Goal: Task Accomplishment & Management: Manage account settings

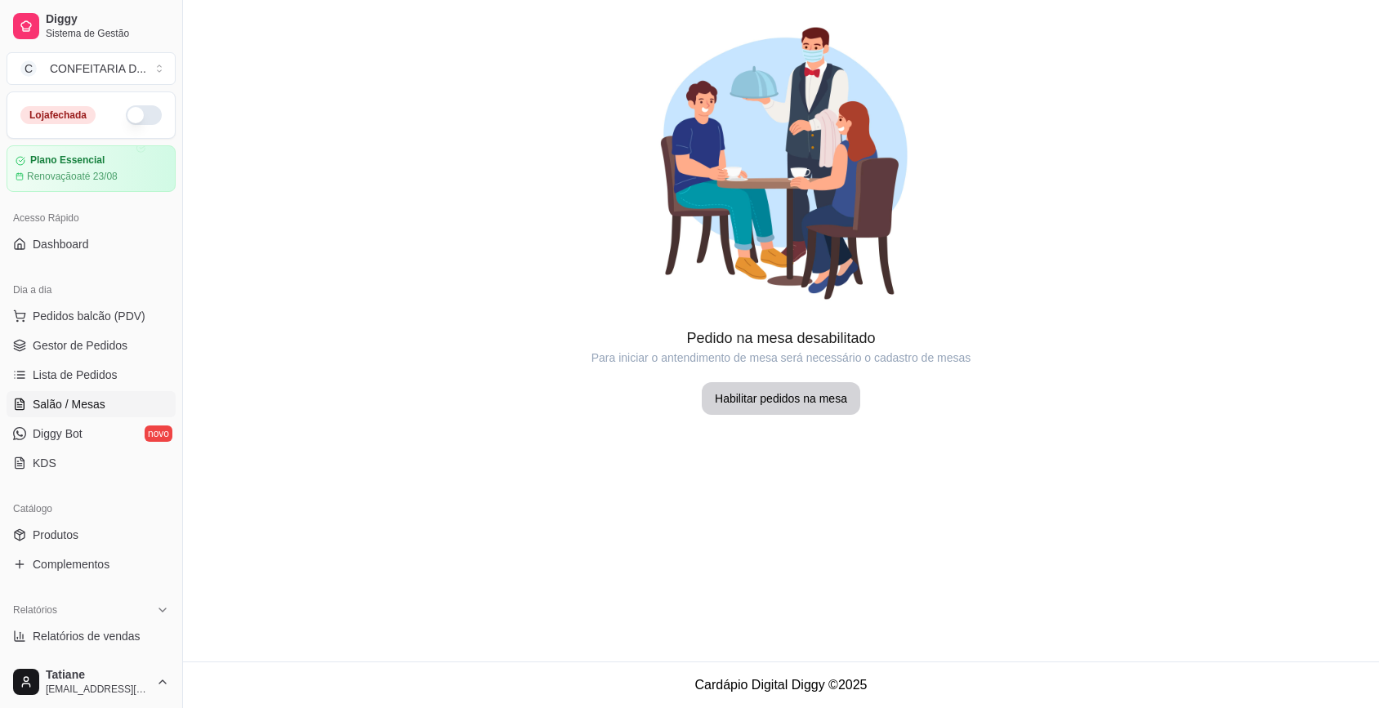
click at [74, 435] on span "Diggy Bot" at bounding box center [58, 434] width 50 height 16
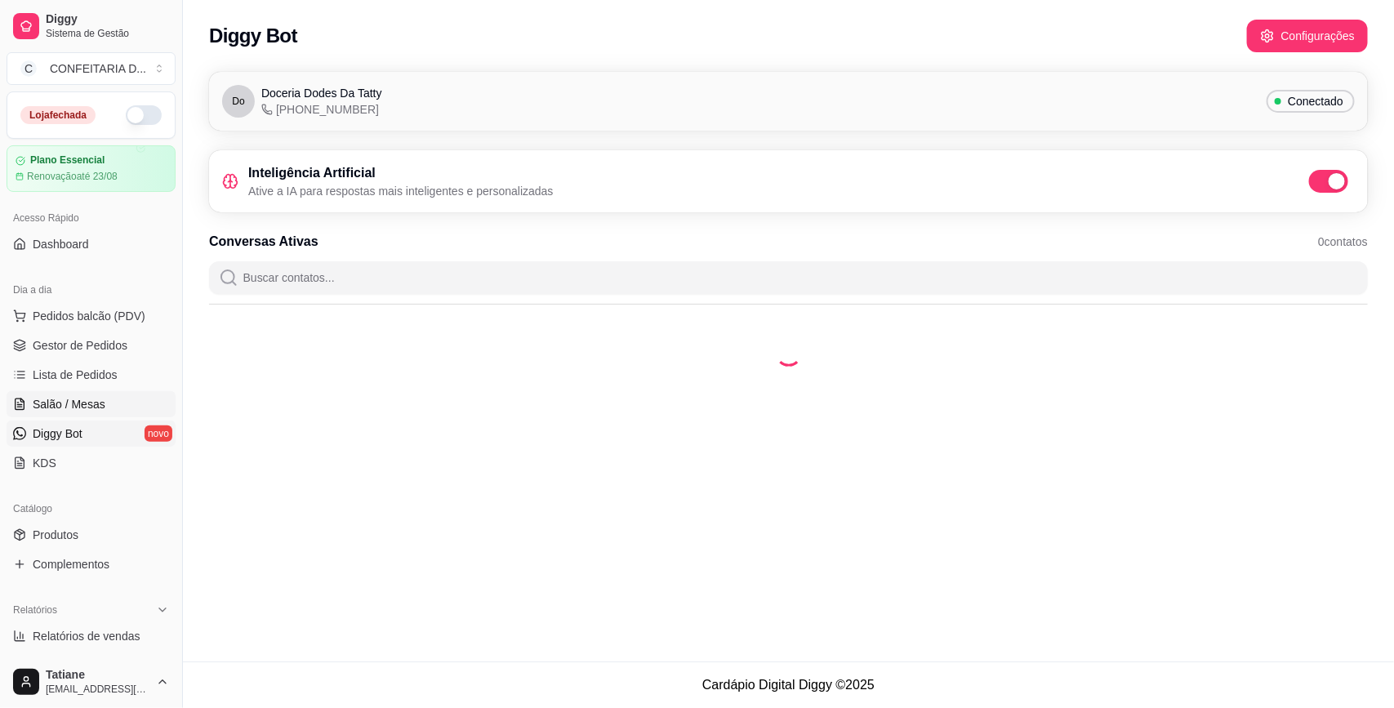
click at [70, 398] on span "Salão / Mesas" at bounding box center [69, 404] width 73 height 16
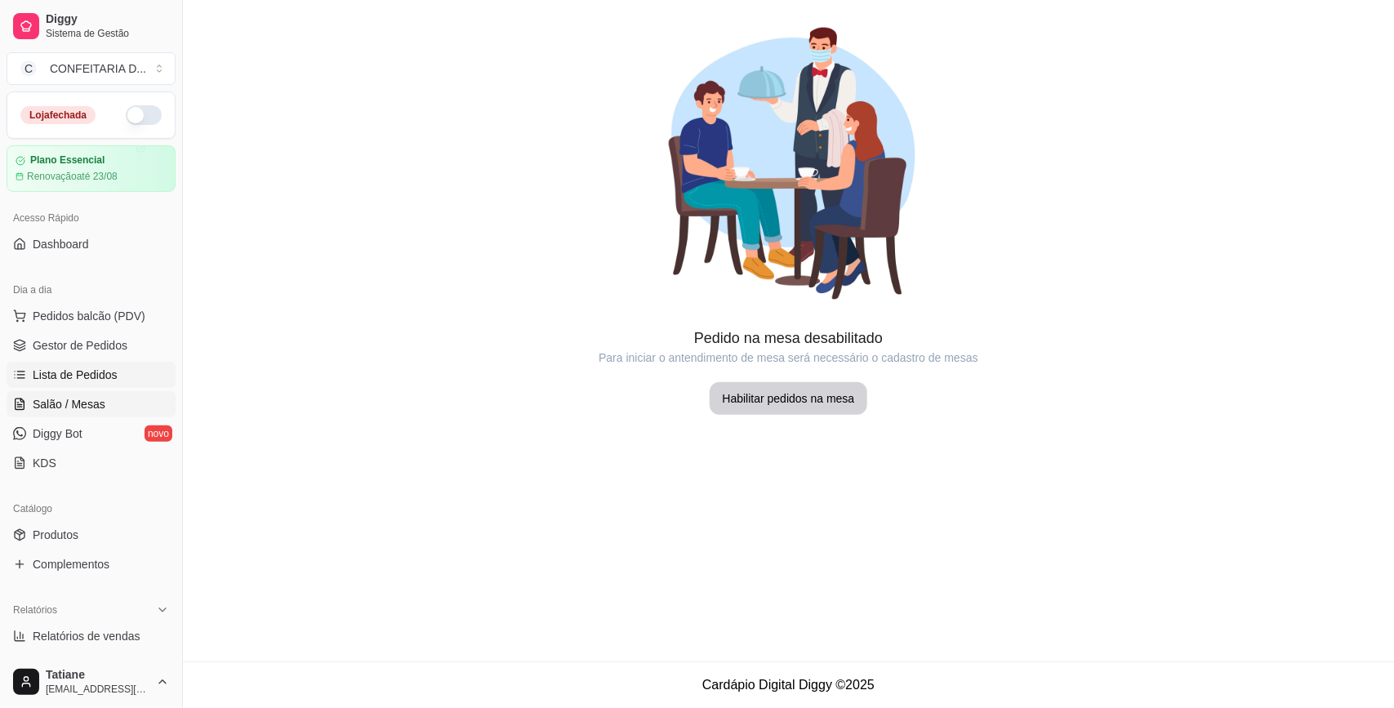
click at [83, 368] on span "Lista de Pedidos" at bounding box center [75, 375] width 85 height 16
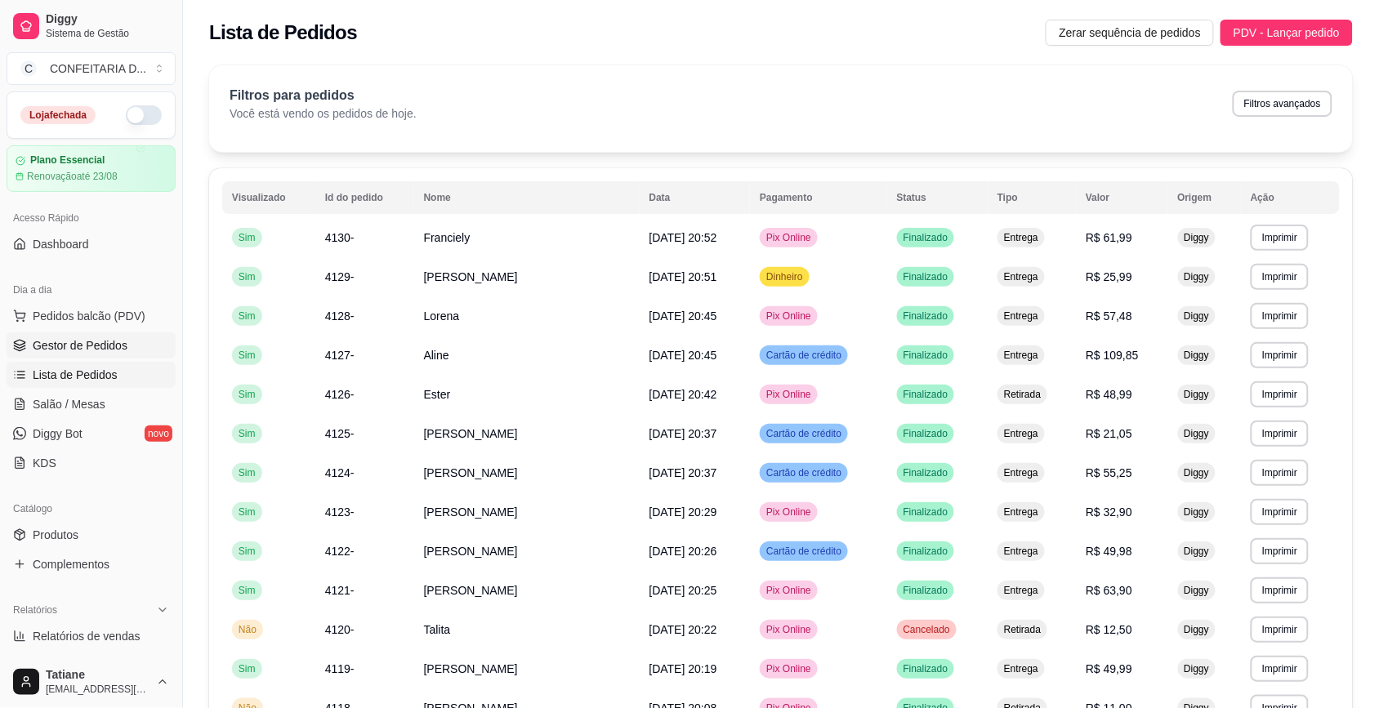
click at [90, 341] on span "Gestor de Pedidos" at bounding box center [80, 345] width 95 height 16
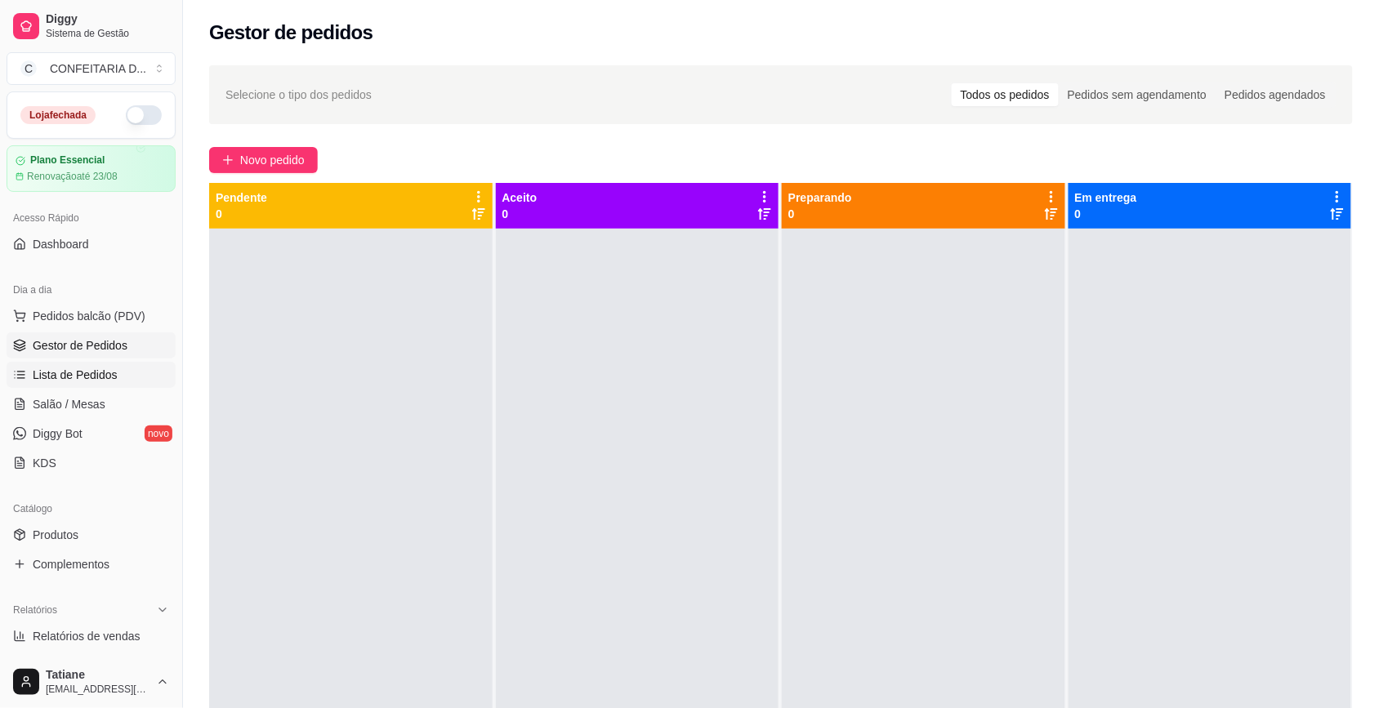
click at [82, 377] on span "Lista de Pedidos" at bounding box center [75, 375] width 85 height 16
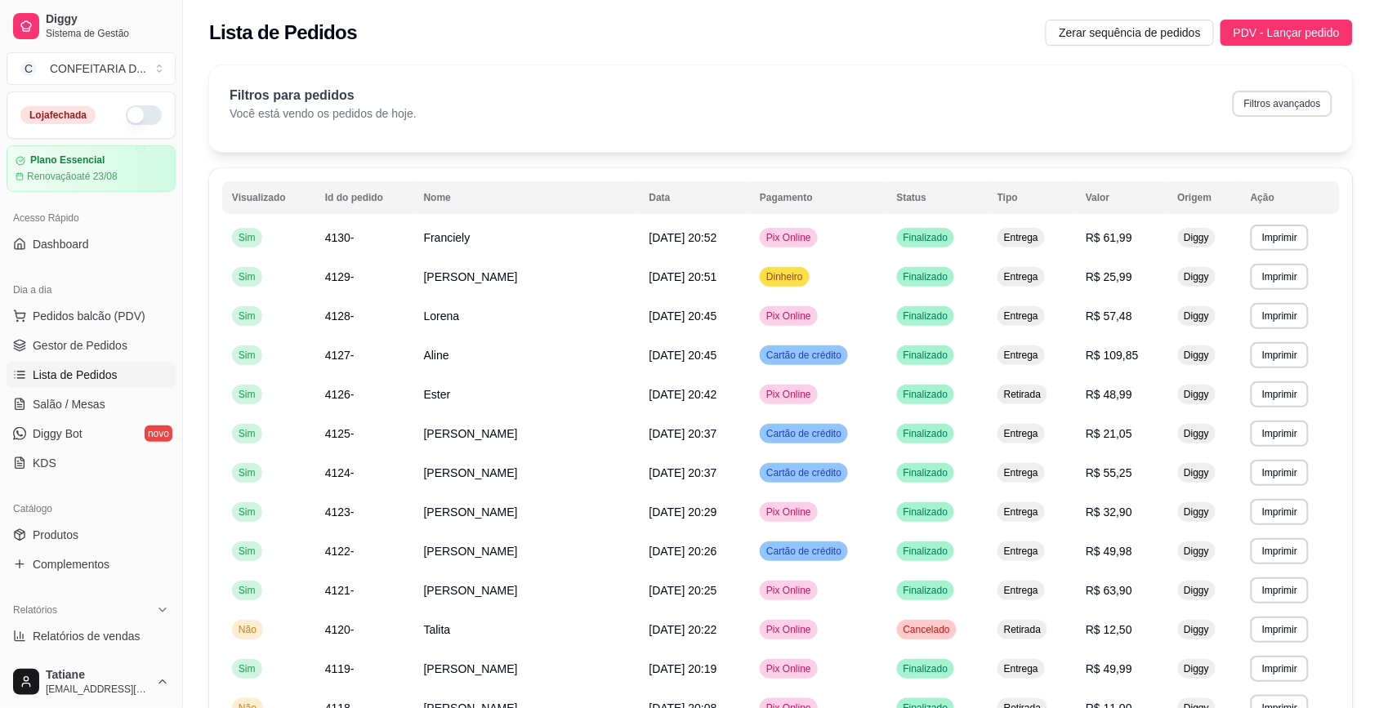
click at [1280, 103] on button "Filtros avançados" at bounding box center [1283, 104] width 100 height 26
select select "0"
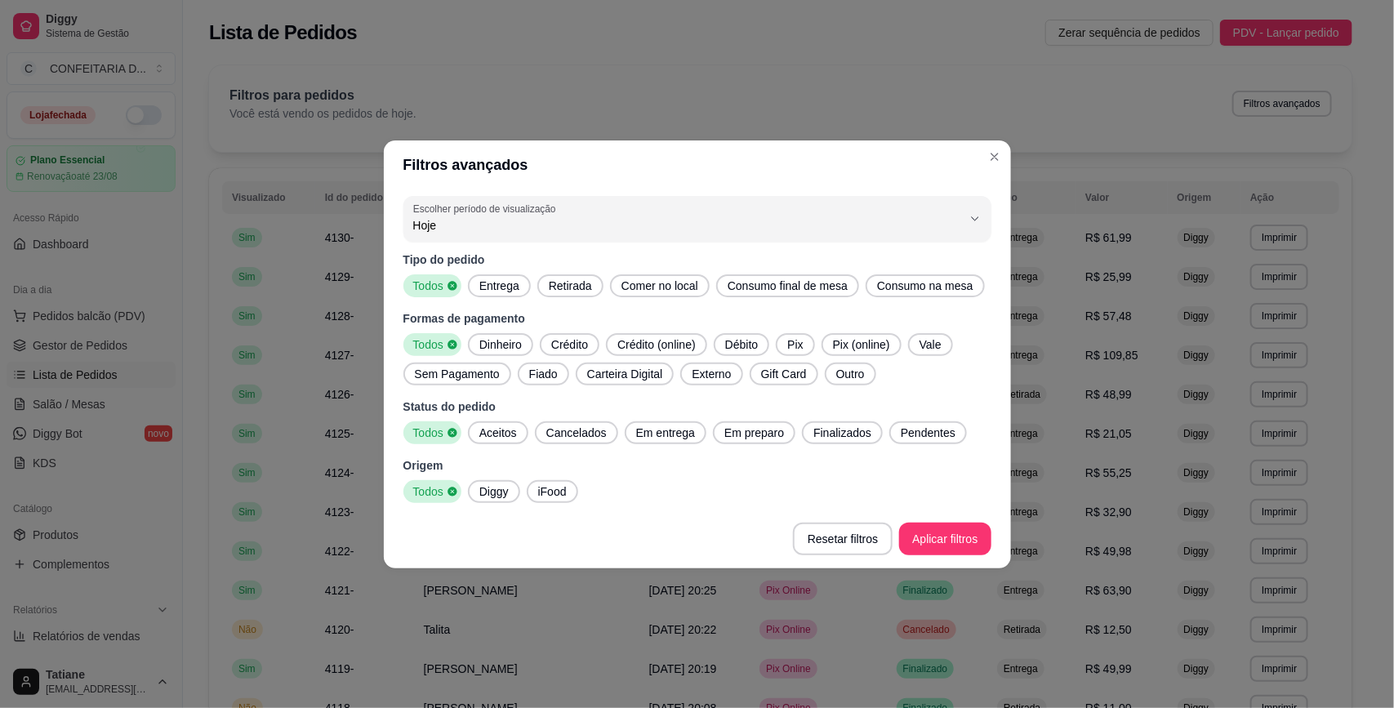
click at [487, 343] on span "Dinheiro" at bounding box center [501, 345] width 56 height 16
click at [569, 350] on span "Crédito" at bounding box center [570, 345] width 50 height 16
click at [662, 344] on span "Crédito (online)" at bounding box center [661, 345] width 91 height 16
click at [770, 344] on span "Débito" at bounding box center [752, 345] width 46 height 16
click at [806, 343] on span "Pix" at bounding box center [810, 345] width 29 height 16
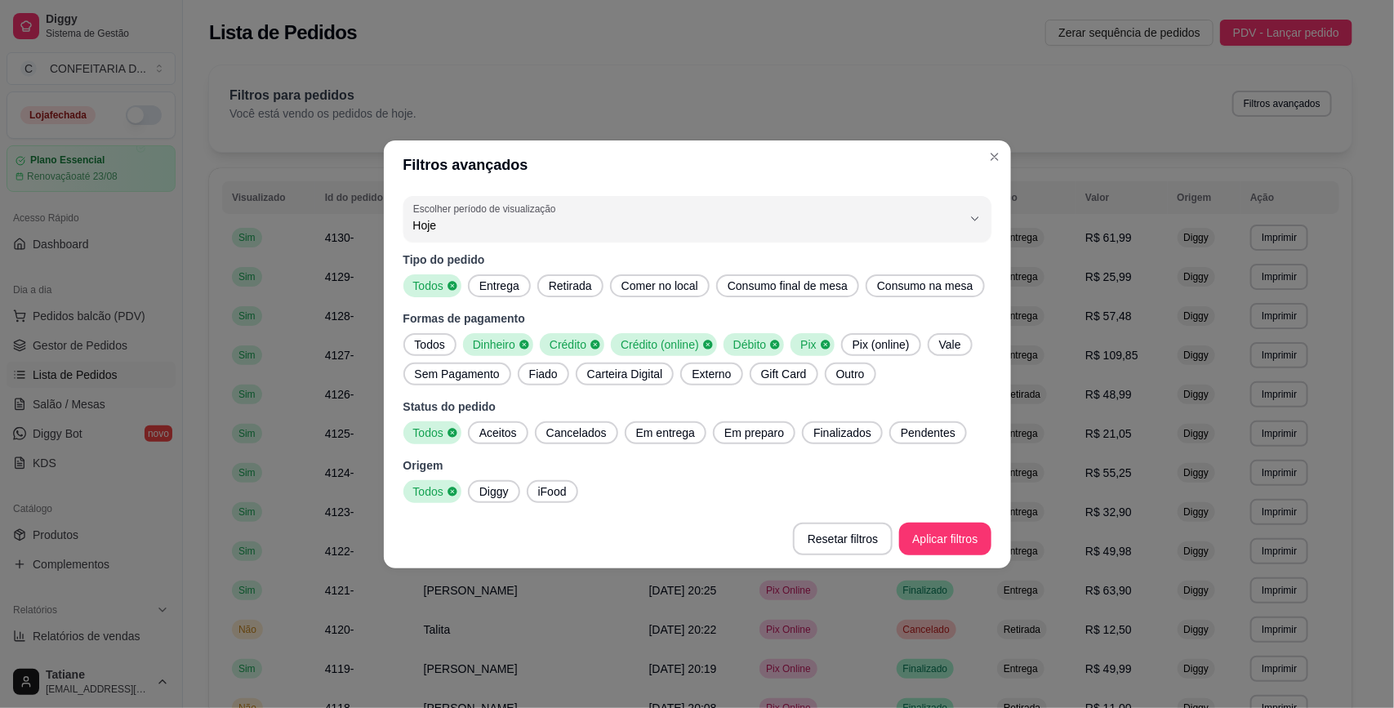
click at [874, 343] on span "Pix (online)" at bounding box center [881, 345] width 70 height 16
click at [826, 341] on icon at bounding box center [825, 344] width 9 height 9
click at [855, 341] on span "Pix (online)" at bounding box center [873, 345] width 67 height 16
click at [734, 341] on span "Débito" at bounding box center [748, 345] width 42 height 16
click at [658, 341] on span "Crédito (online)" at bounding box center [658, 345] width 88 height 16
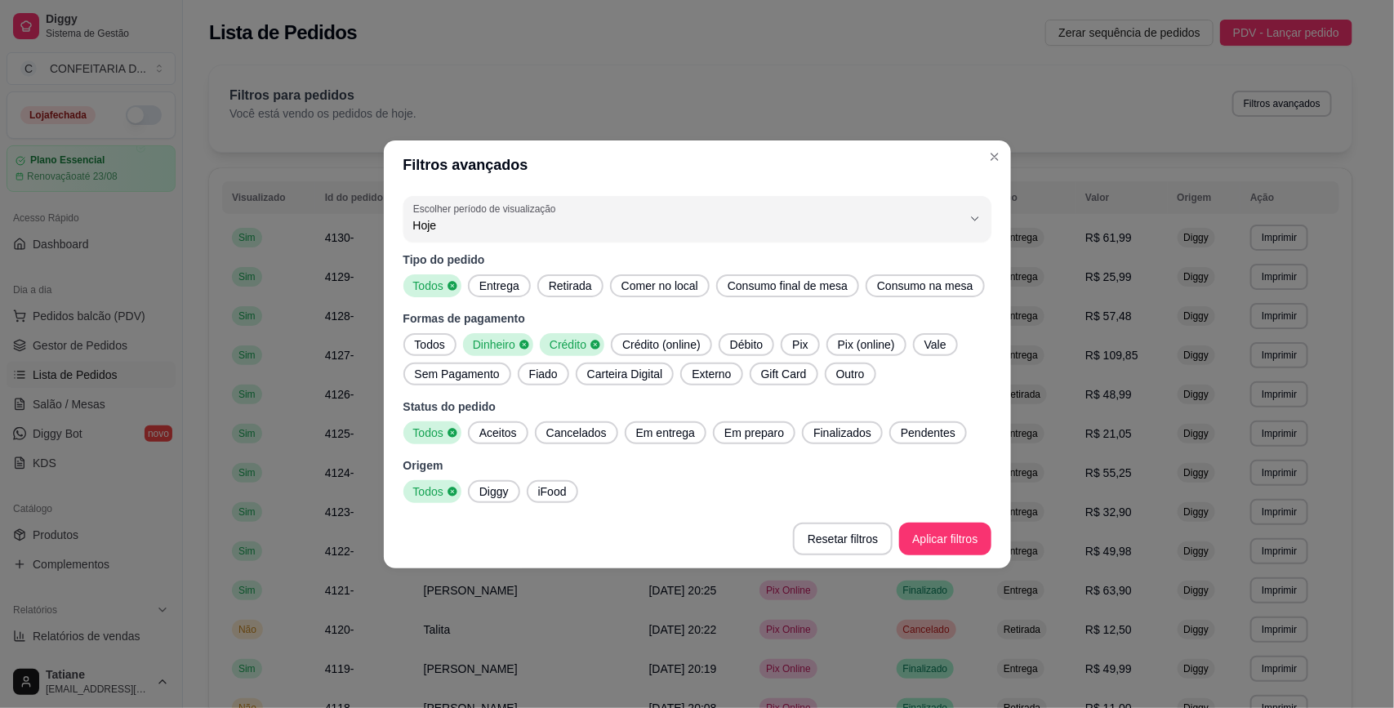
click at [565, 341] on span "Crédito" at bounding box center [566, 345] width 47 height 16
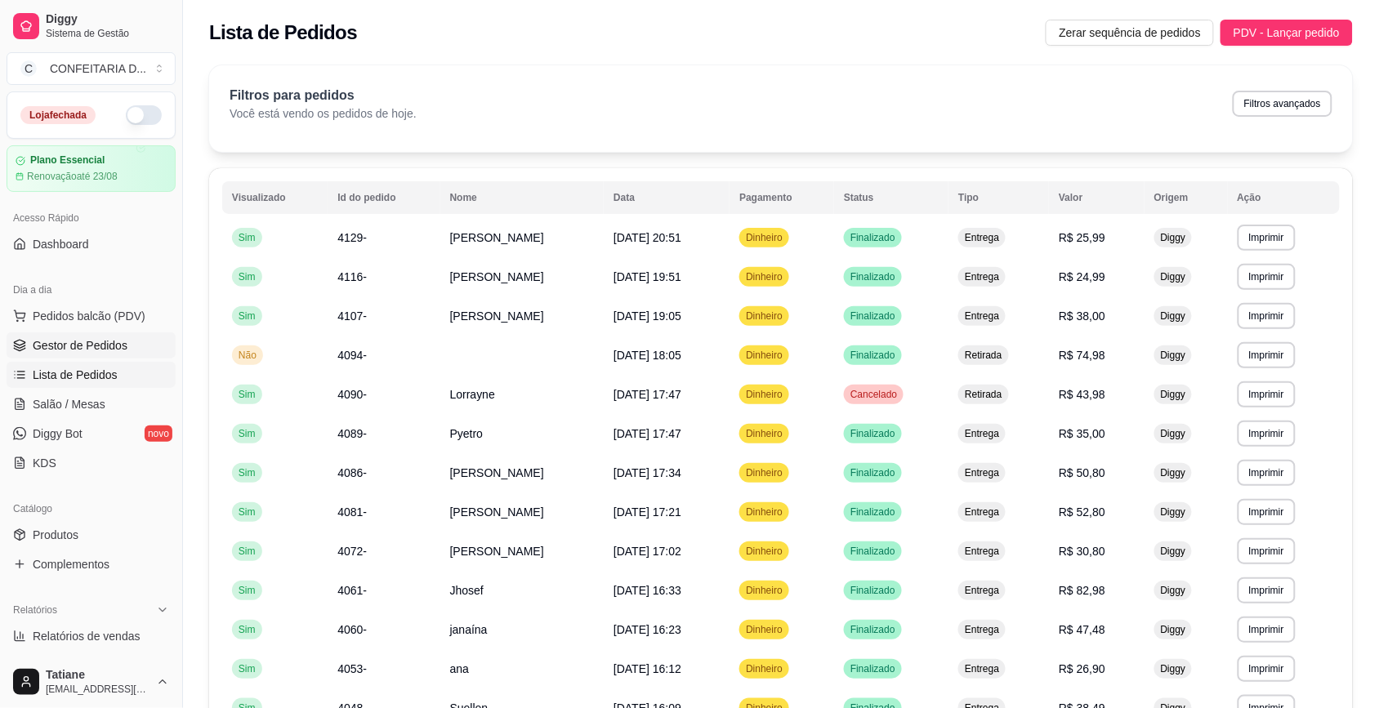
click at [87, 348] on span "Gestor de Pedidos" at bounding box center [80, 345] width 95 height 16
